Goal: Transaction & Acquisition: Purchase product/service

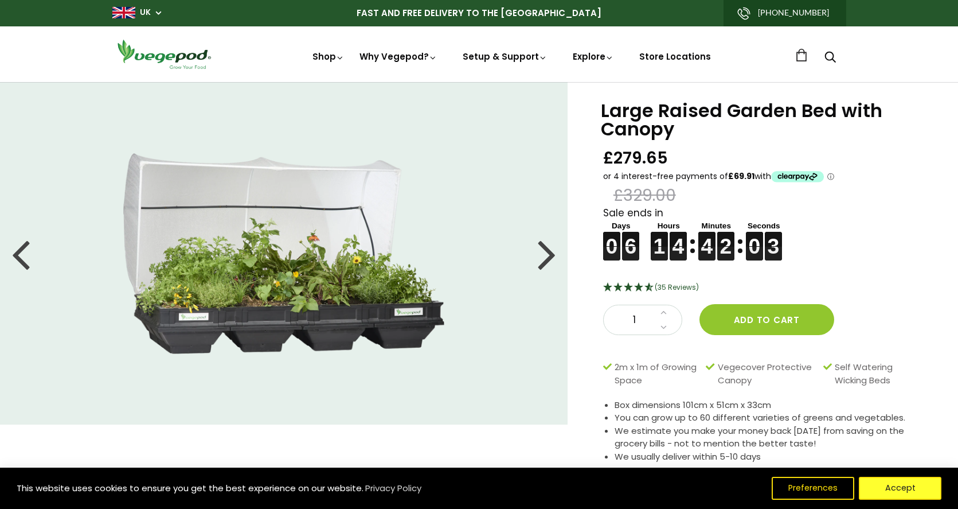
click at [902, 492] on button "Accept" at bounding box center [900, 488] width 83 height 23
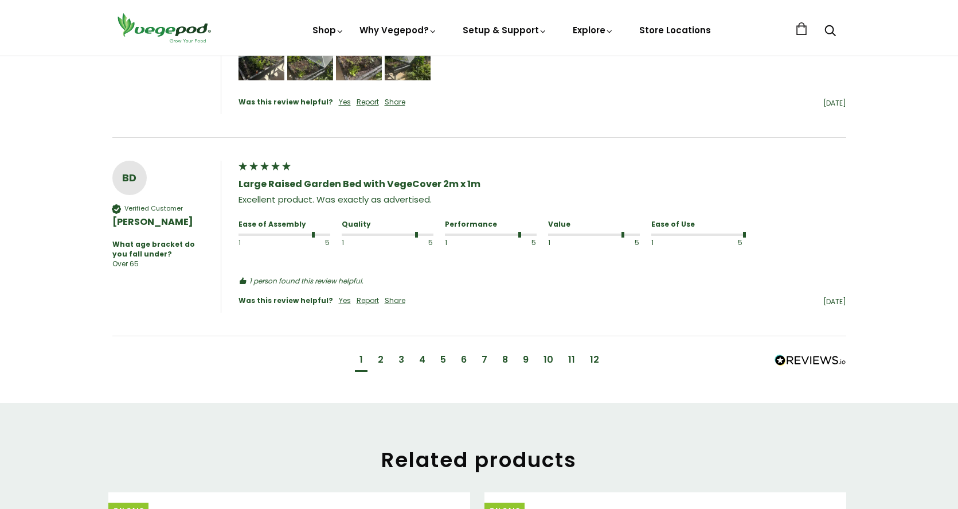
scroll to position [1353, 0]
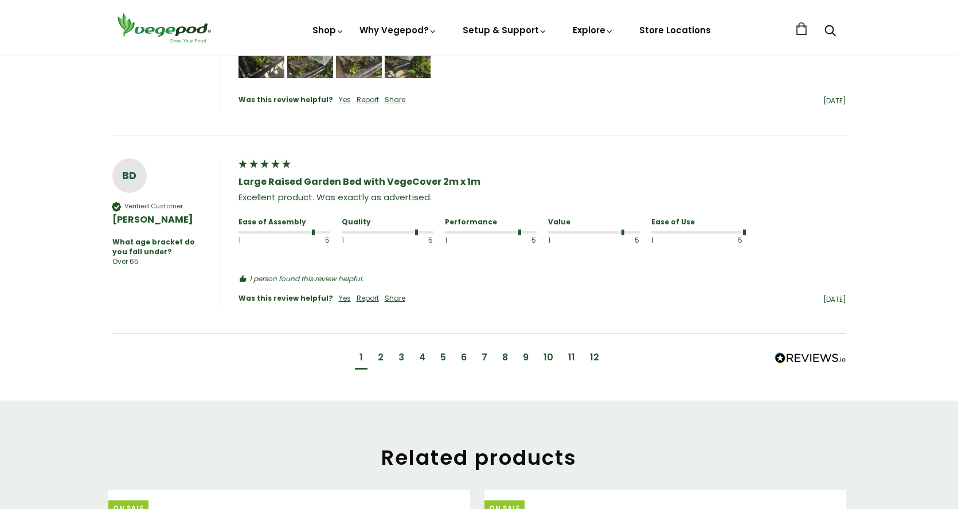
click at [384, 348] on div "2" at bounding box center [380, 358] width 15 height 21
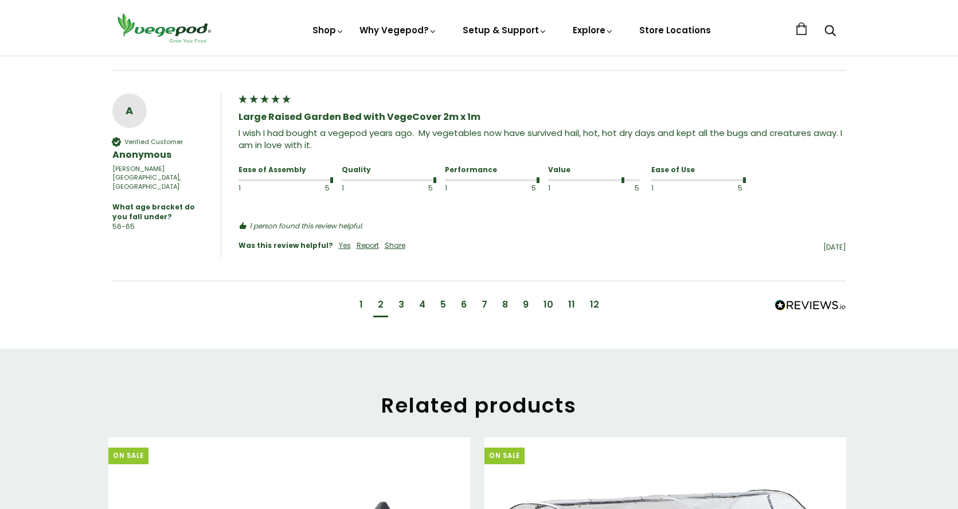
scroll to position [0, 0]
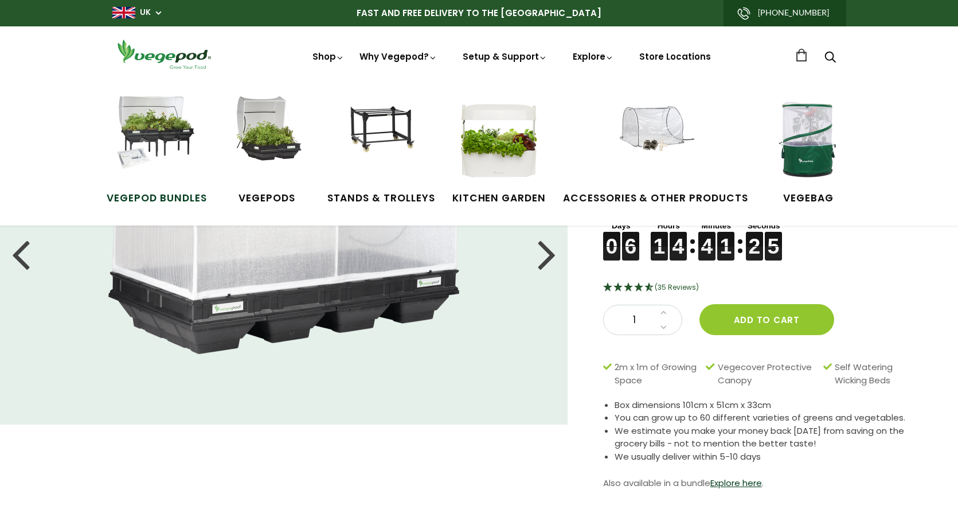
click at [170, 141] on img at bounding box center [157, 139] width 86 height 86
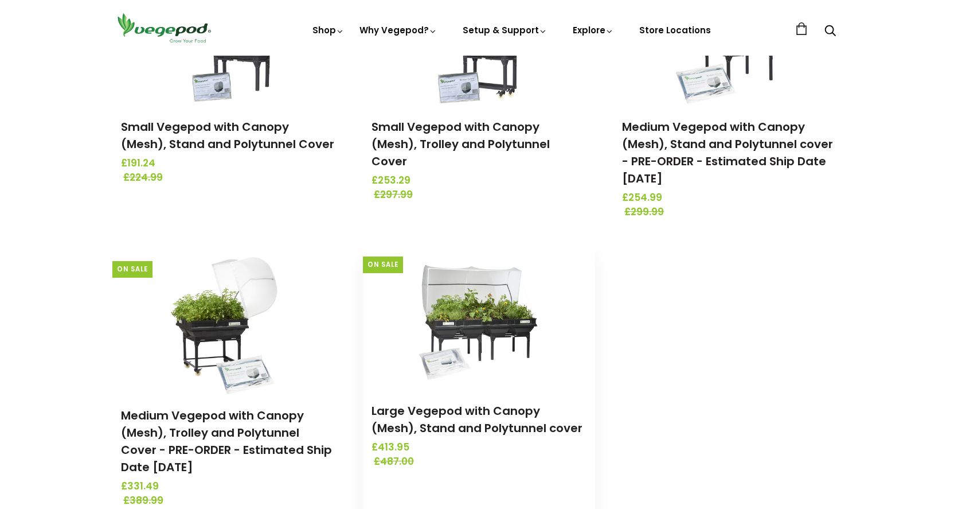
scroll to position [256, 0]
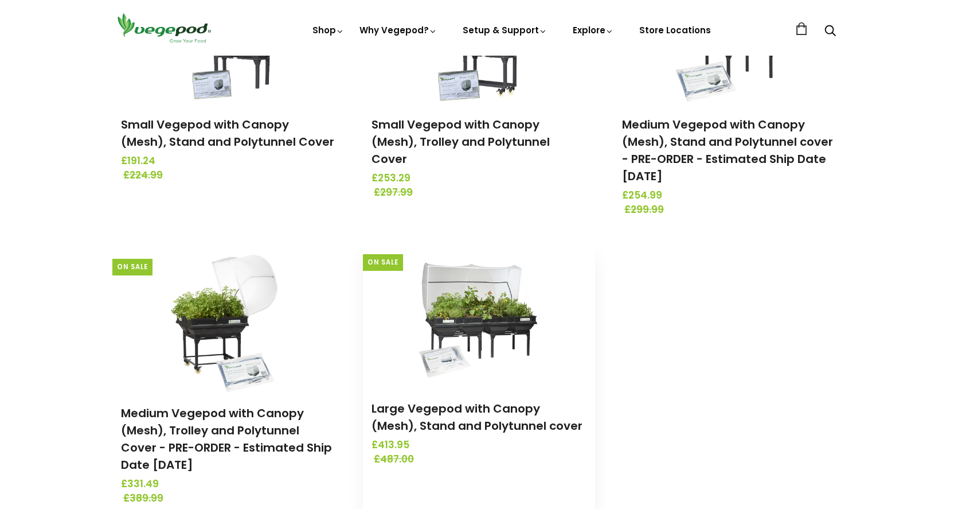
click at [470, 378] on img at bounding box center [479, 315] width 120 height 143
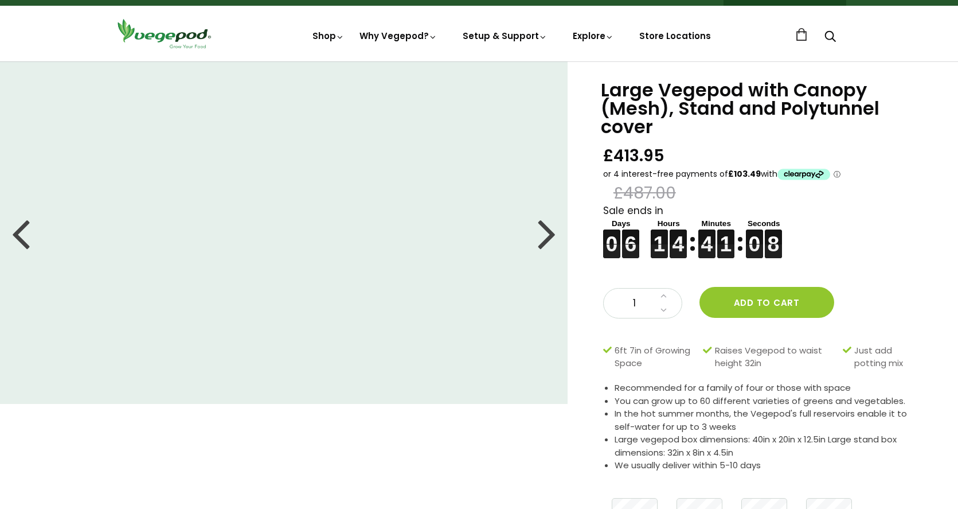
scroll to position [76, 0]
